Goal: Task Accomplishment & Management: Complete application form

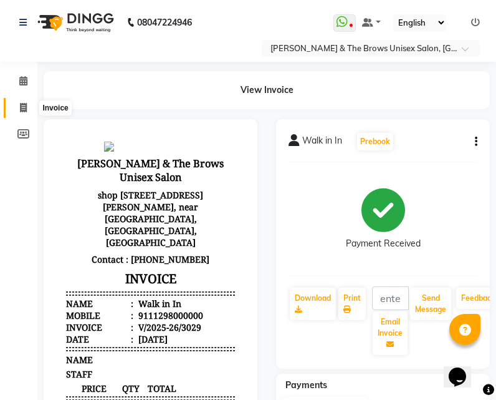
click at [22, 107] on icon at bounding box center [23, 107] width 7 height 9
select select "872"
select select "service"
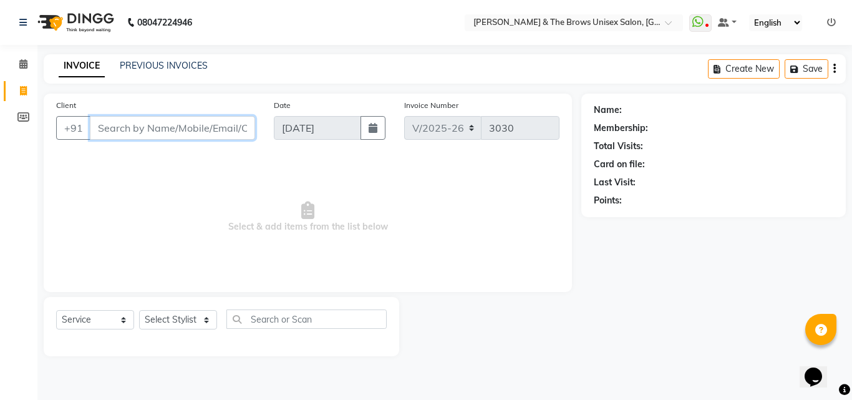
click at [136, 126] on input "Client" at bounding box center [172, 128] width 165 height 24
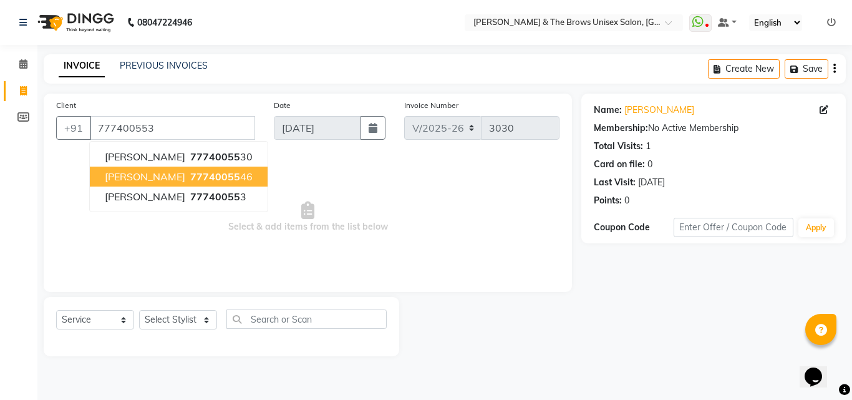
click at [190, 178] on span "77740055" at bounding box center [215, 176] width 50 height 12
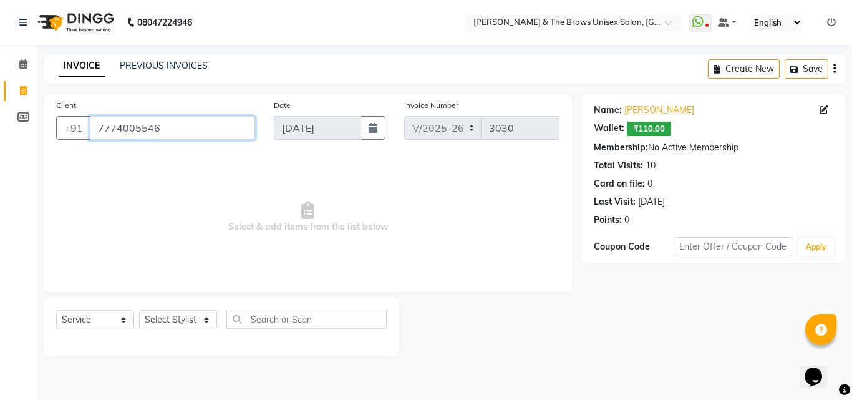
click at [172, 128] on input "7774005546" at bounding box center [172, 128] width 165 height 24
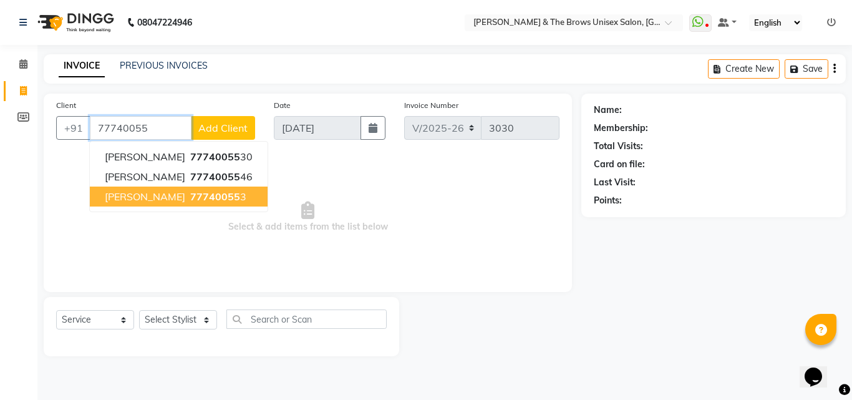
click at [190, 192] on span "77740055" at bounding box center [215, 196] width 50 height 12
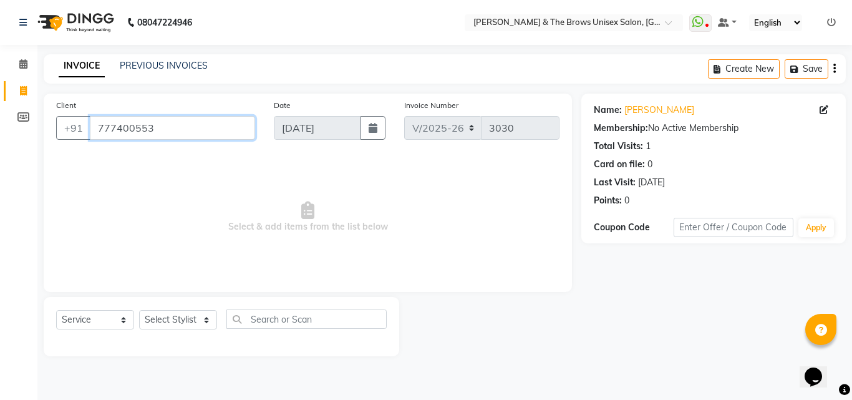
click at [171, 125] on input "777400553" at bounding box center [172, 128] width 165 height 24
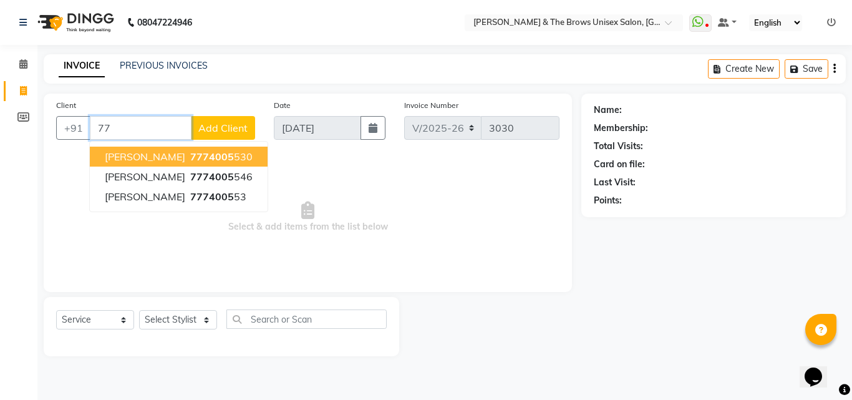
type input "7"
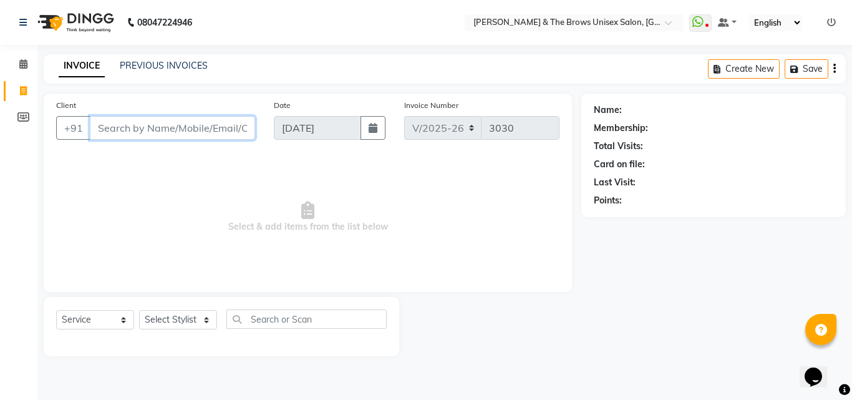
click at [165, 123] on input "Client" at bounding box center [172, 128] width 165 height 24
click at [152, 132] on input "Client" at bounding box center [172, 128] width 165 height 24
click at [138, 124] on input "Client" at bounding box center [172, 128] width 165 height 24
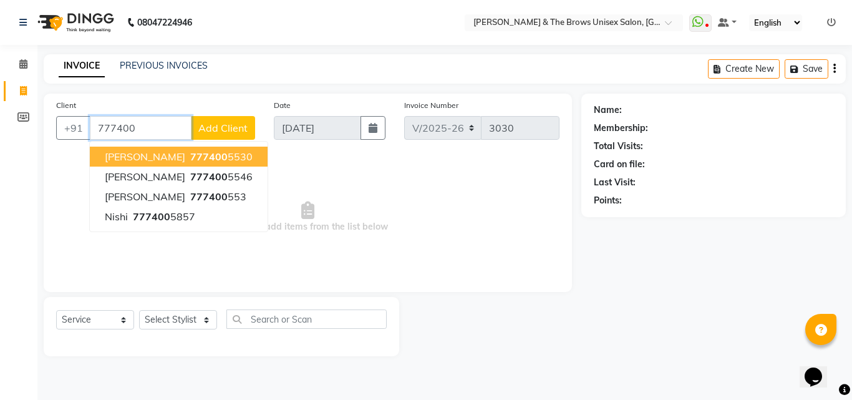
click at [190, 156] on span "777400" at bounding box center [208, 156] width 37 height 12
type input "7774005530"
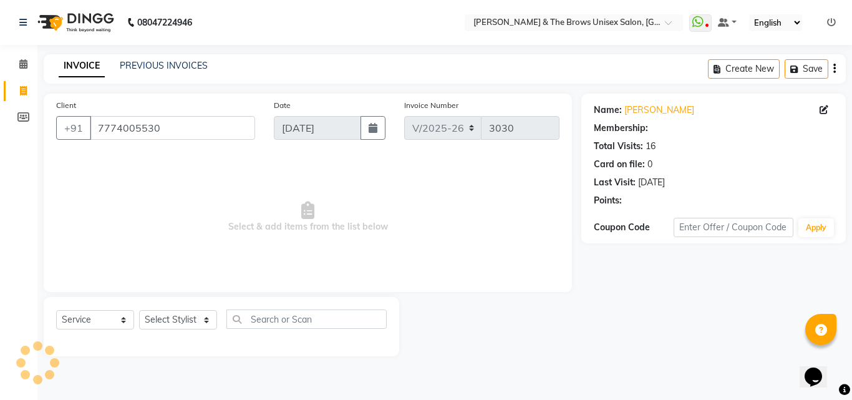
select select "2: Object"
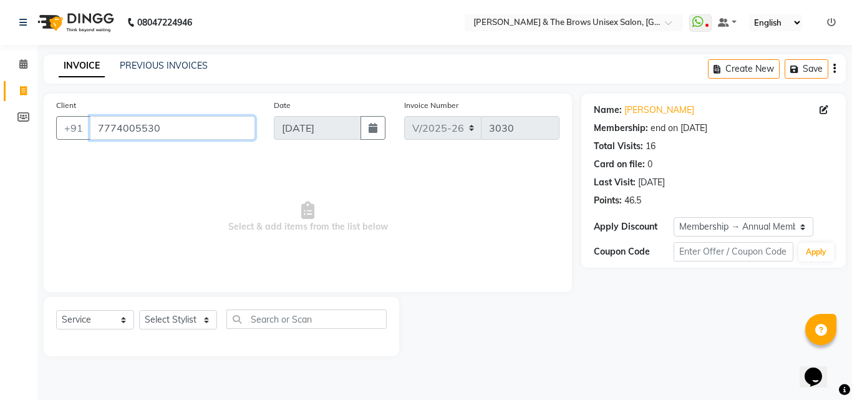
click at [152, 128] on input "7774005530" at bounding box center [172, 128] width 165 height 24
click at [187, 125] on input "7774005530" at bounding box center [172, 128] width 165 height 24
